Goal: Task Accomplishment & Management: Manage account settings

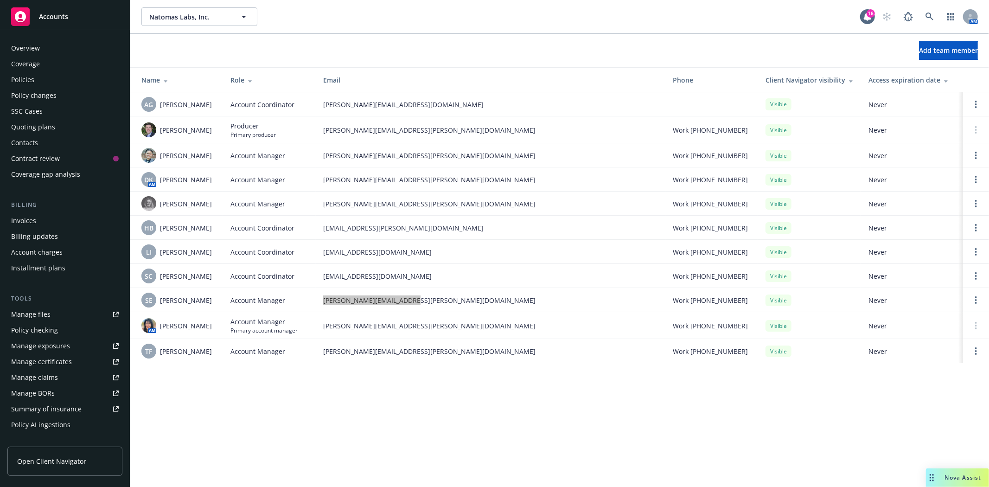
scroll to position [149, 0]
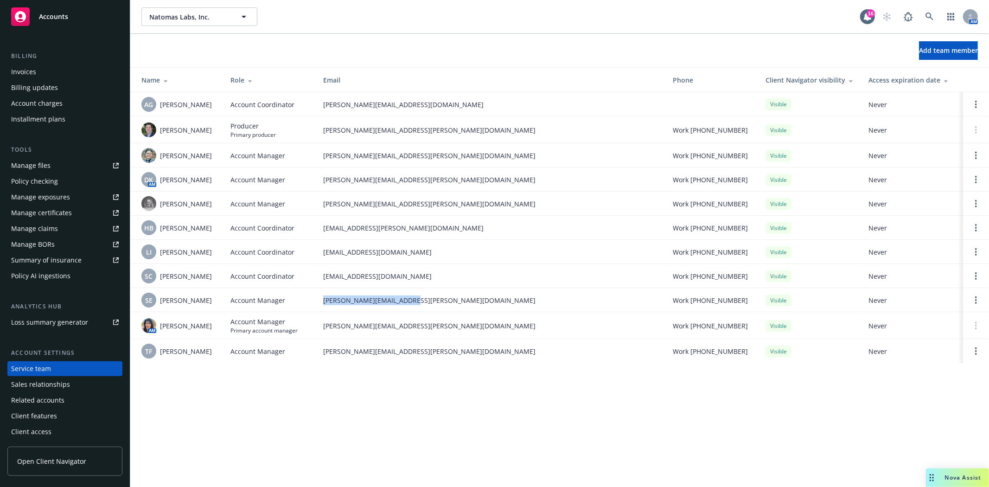
click at [51, 21] on div "Accounts" at bounding box center [65, 16] width 108 height 19
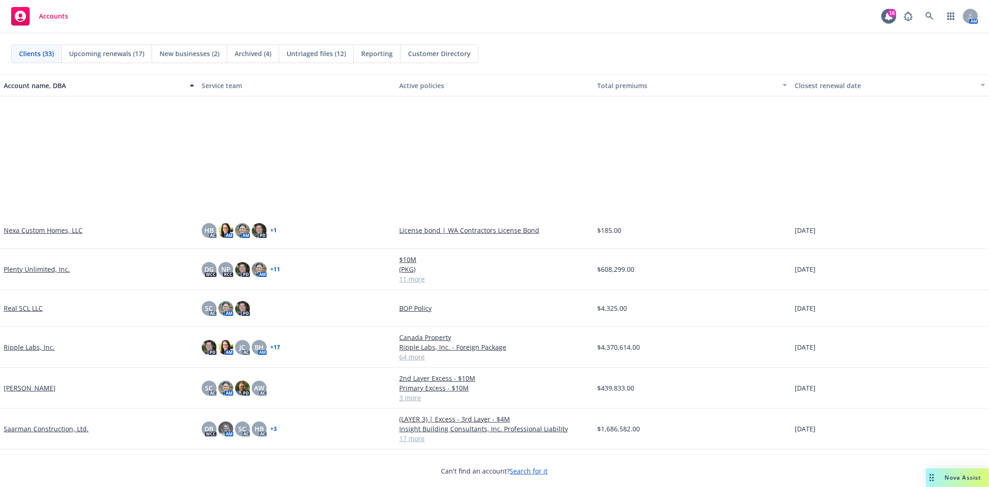
scroll to position [721, 0]
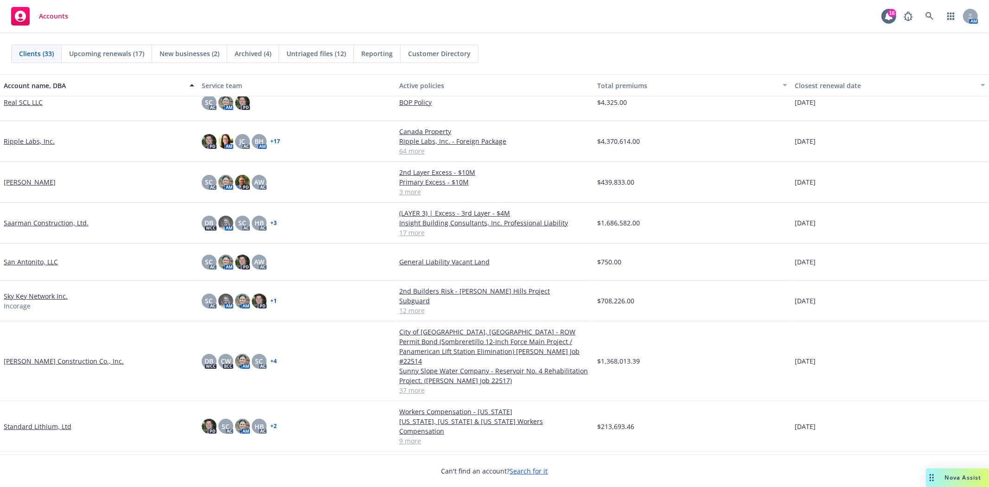
click at [43, 221] on link "Saarman Construction, Ltd." at bounding box center [46, 223] width 85 height 10
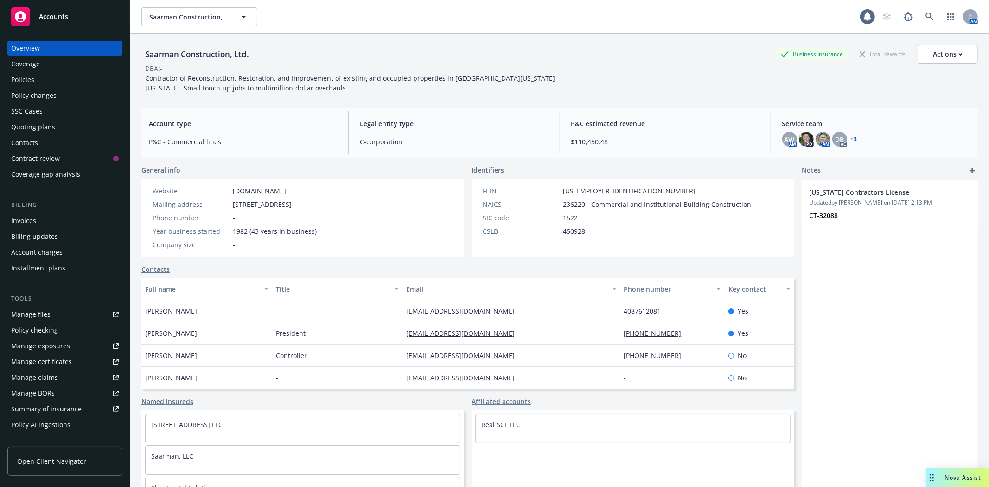
click at [30, 82] on div "Policies" at bounding box center [22, 79] width 23 height 15
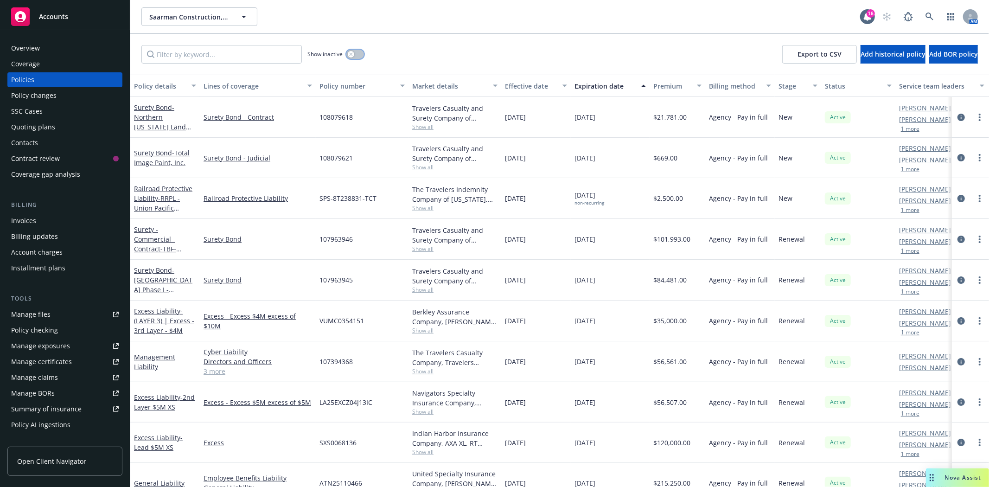
click at [350, 55] on icon "button" at bounding box center [350, 53] width 3 height 3
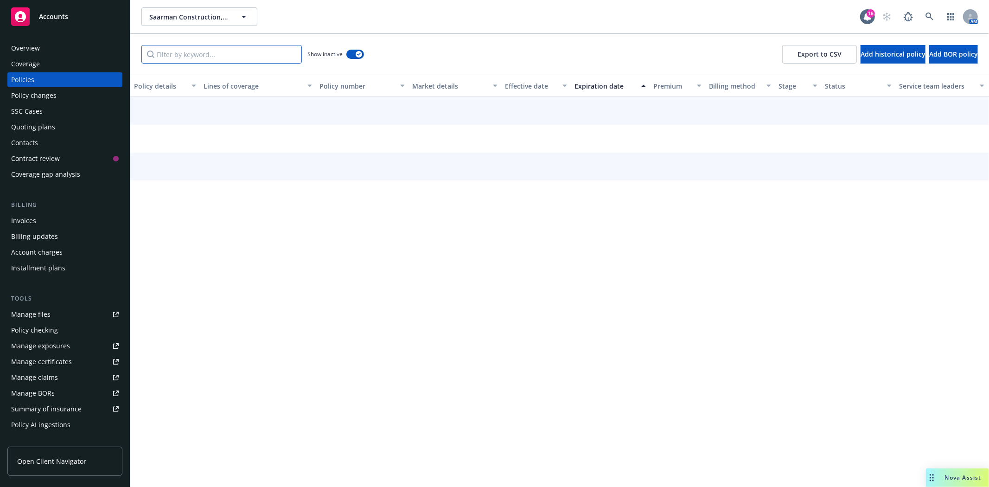
click at [278, 54] on input "Filter by keyword..." at bounding box center [221, 54] width 160 height 19
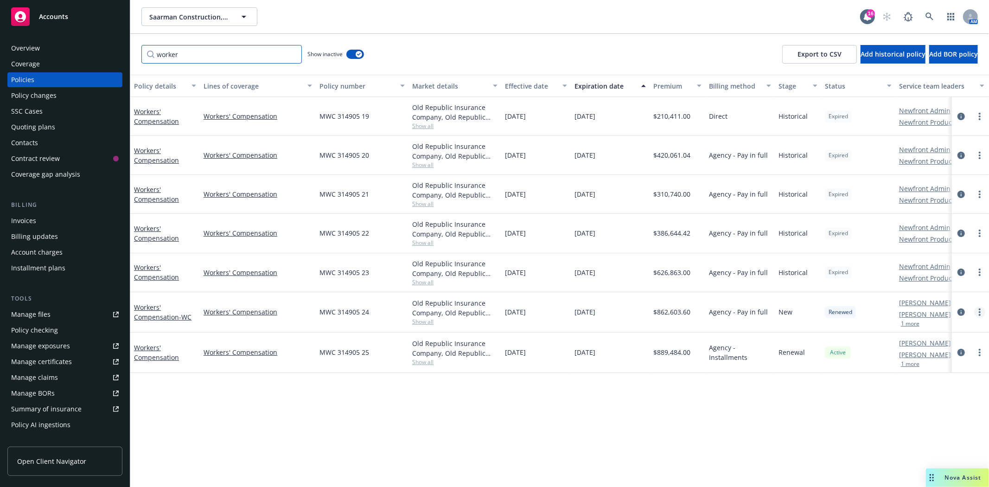
type input "worker"
click at [979, 311] on link "more" at bounding box center [980, 312] width 11 height 11
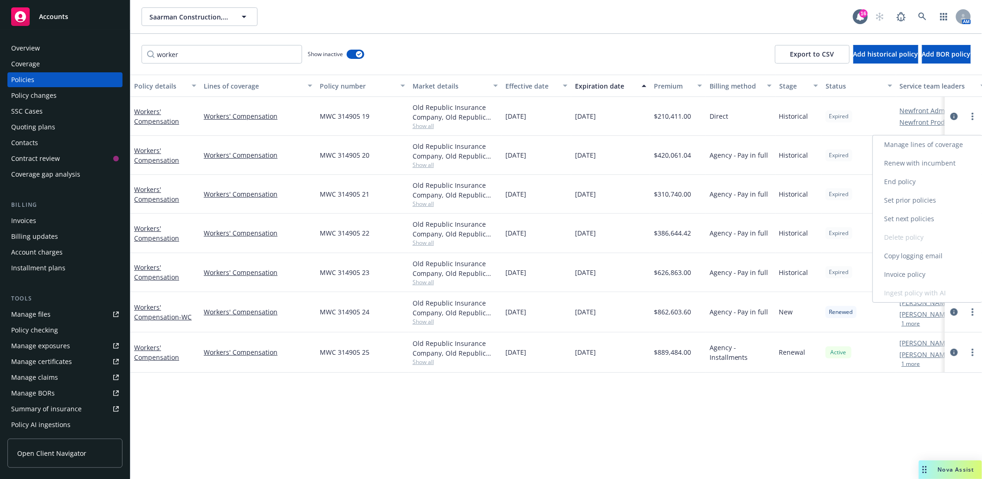
click at [931, 259] on link "Copy logging email" at bounding box center [927, 256] width 109 height 19
